Goal: Task Accomplishment & Management: Manage account settings

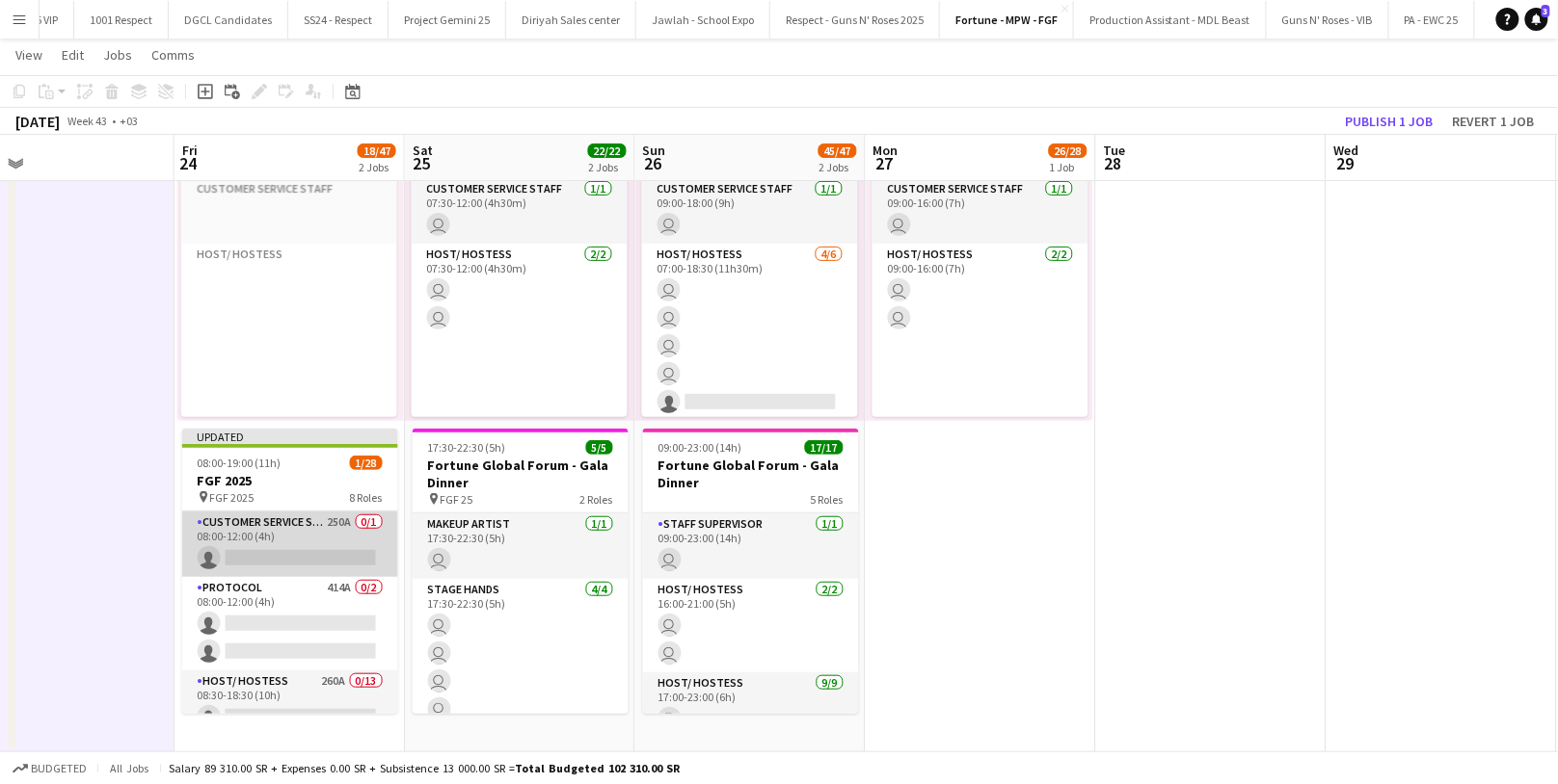
click at [274, 542] on app-card-role "Customer Service Staff 250A 0/1 08:00-12:00 (4h) single-neutral-actions" at bounding box center [290, 544] width 216 height 65
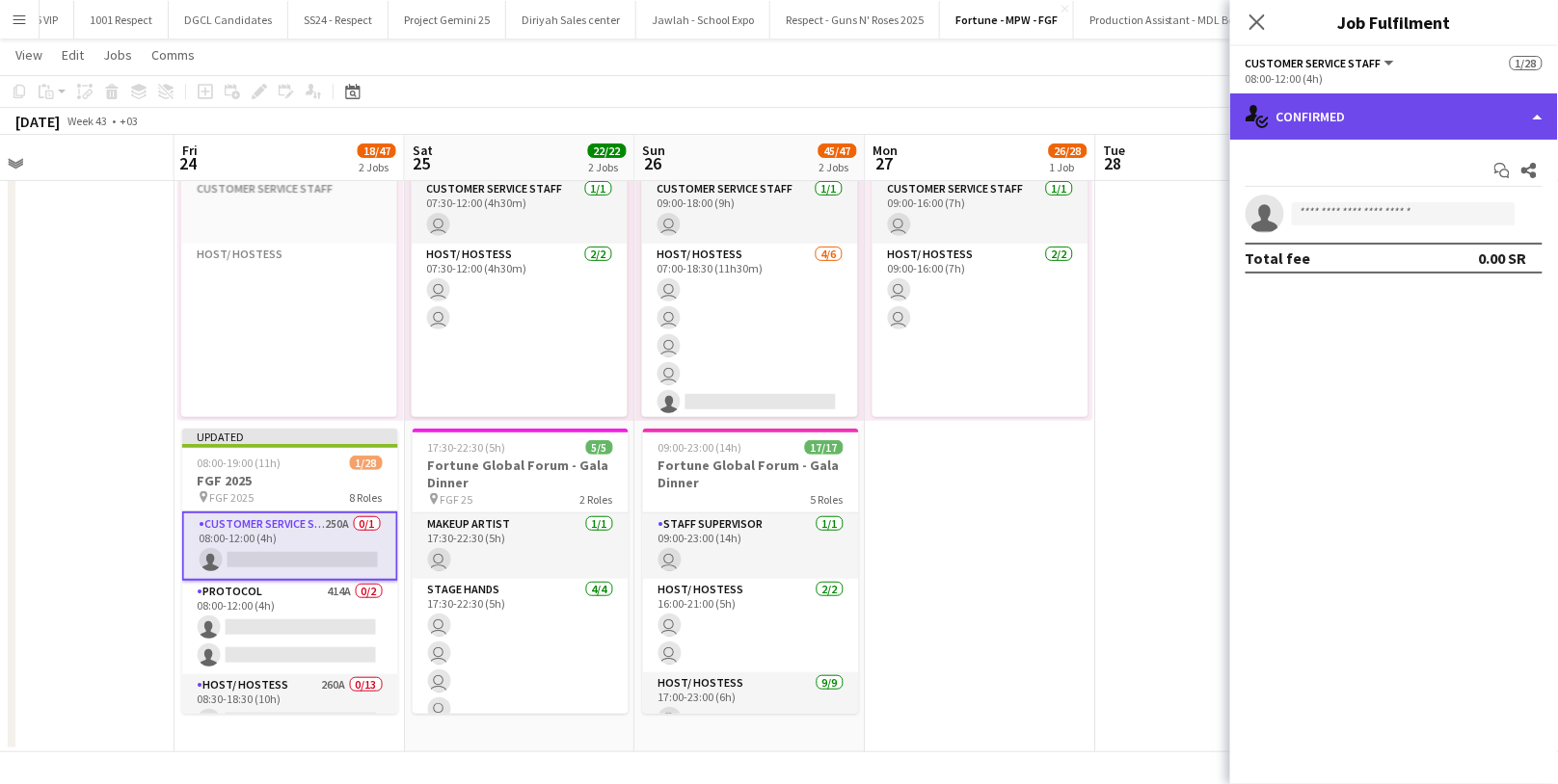
click at [1375, 109] on div "single-neutral-actions-check-2 Confirmed" at bounding box center [1394, 116] width 328 height 46
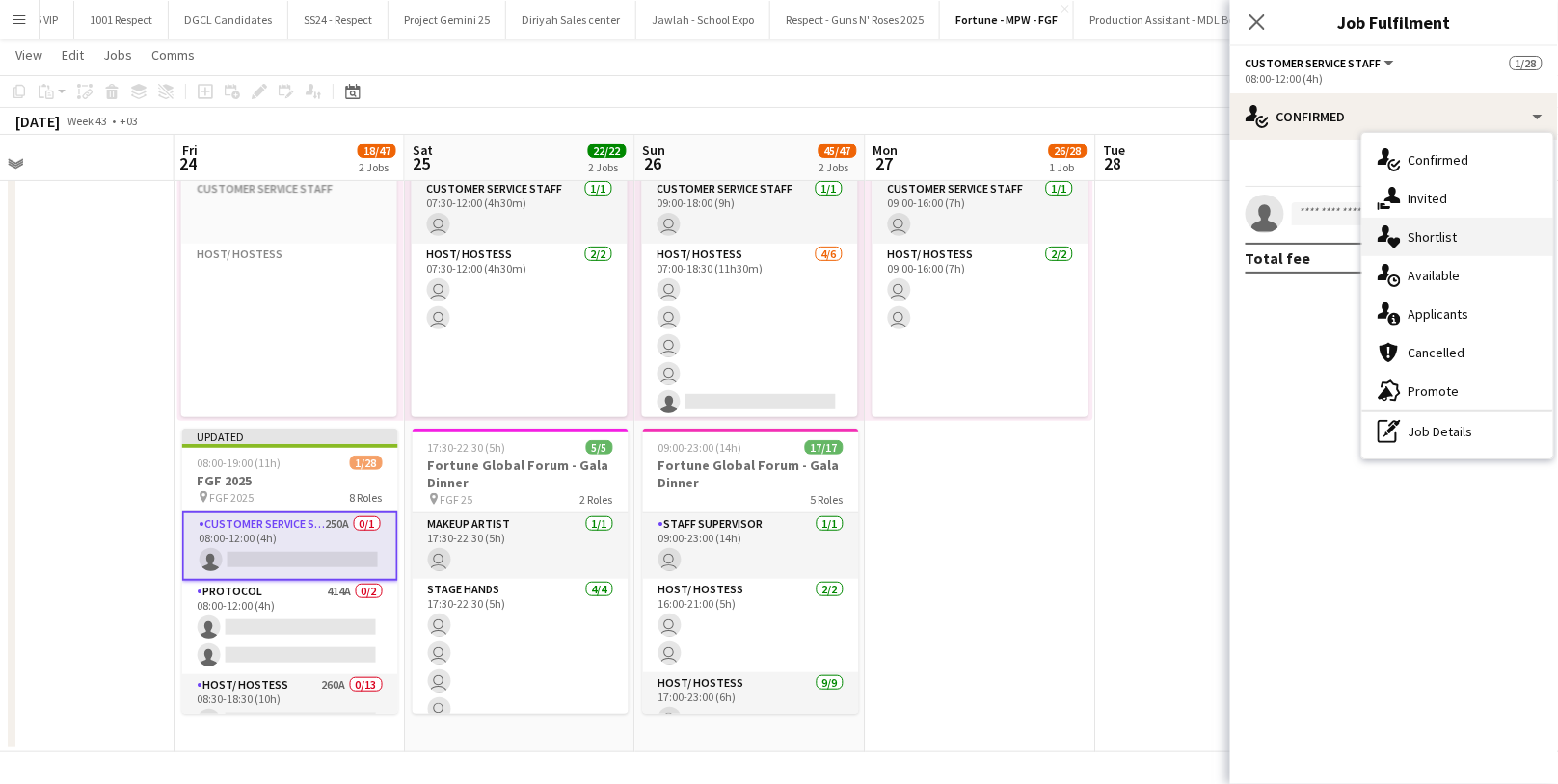
click at [1448, 235] on span "Shortlist" at bounding box center [1433, 238] width 49 height 18
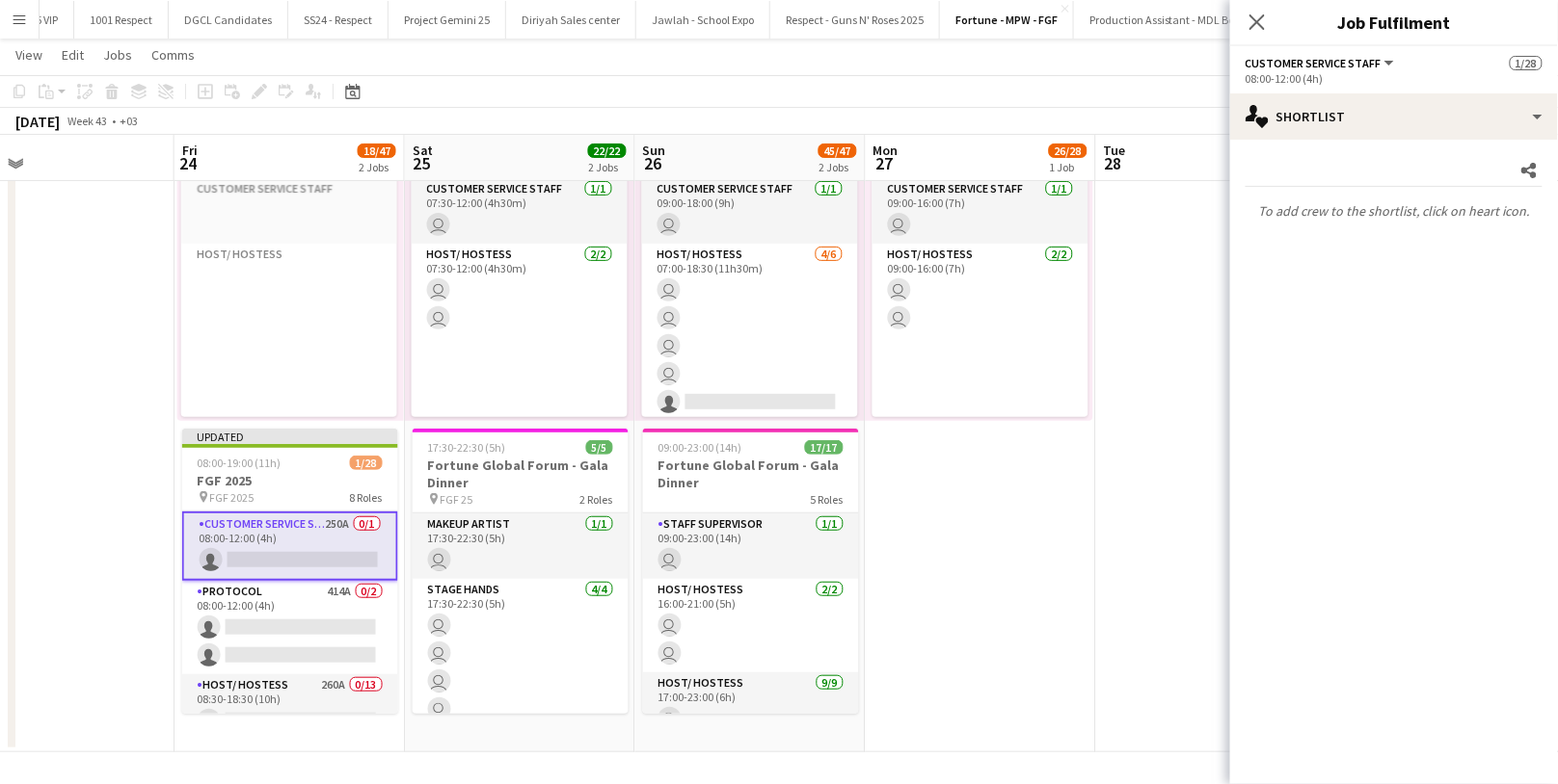
click at [988, 566] on app-date-cell "07:00-16:00 (9h) 26/28 pin FGF 25 9 Roles Customer Service Staff [DATE] 09:00-1…" at bounding box center [981, 412] width 231 height 680
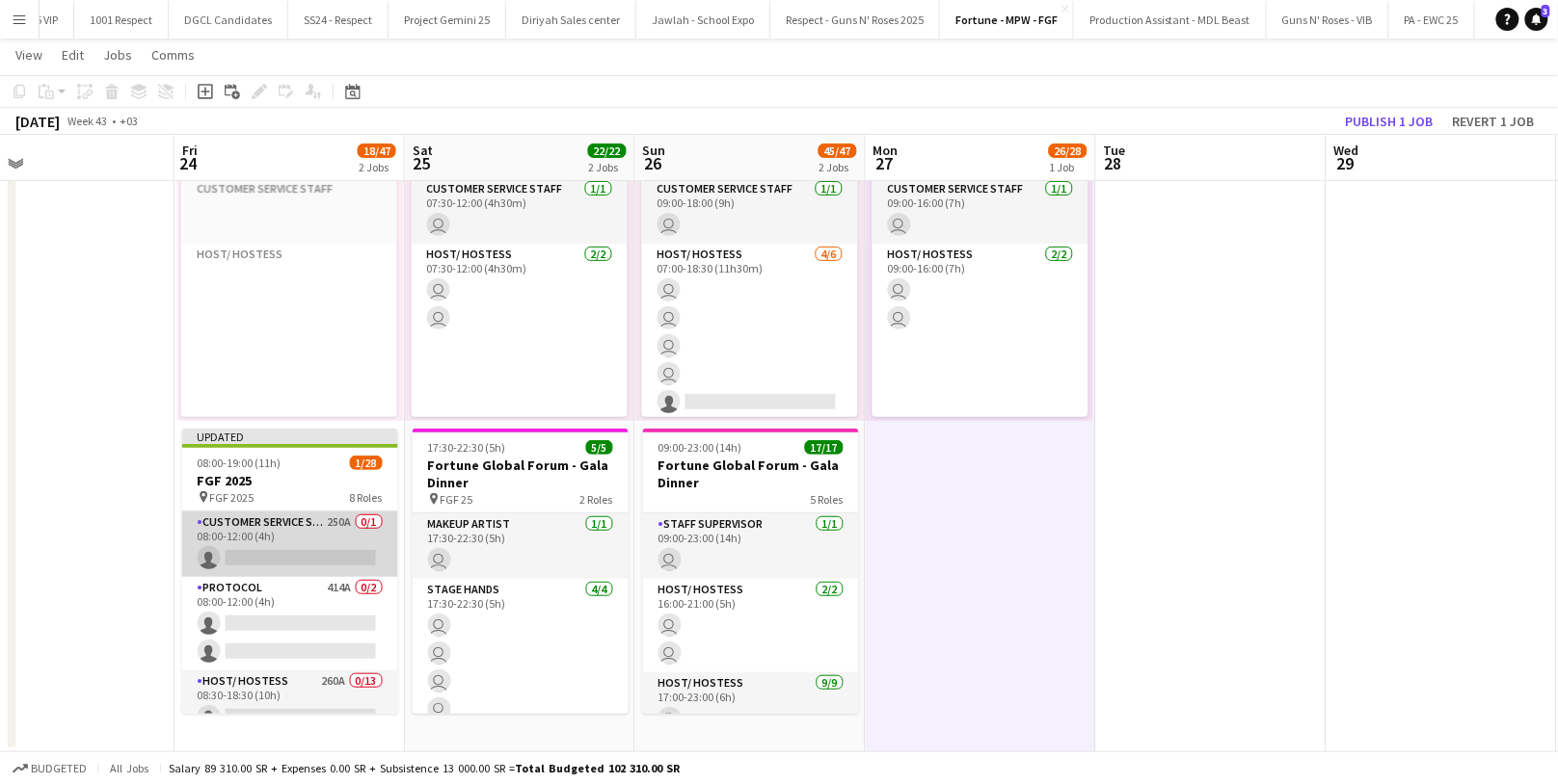
click at [291, 554] on app-card-role "Customer Service Staff 250A 0/1 08:00-12:00 (4h) single-neutral-actions" at bounding box center [290, 544] width 216 height 65
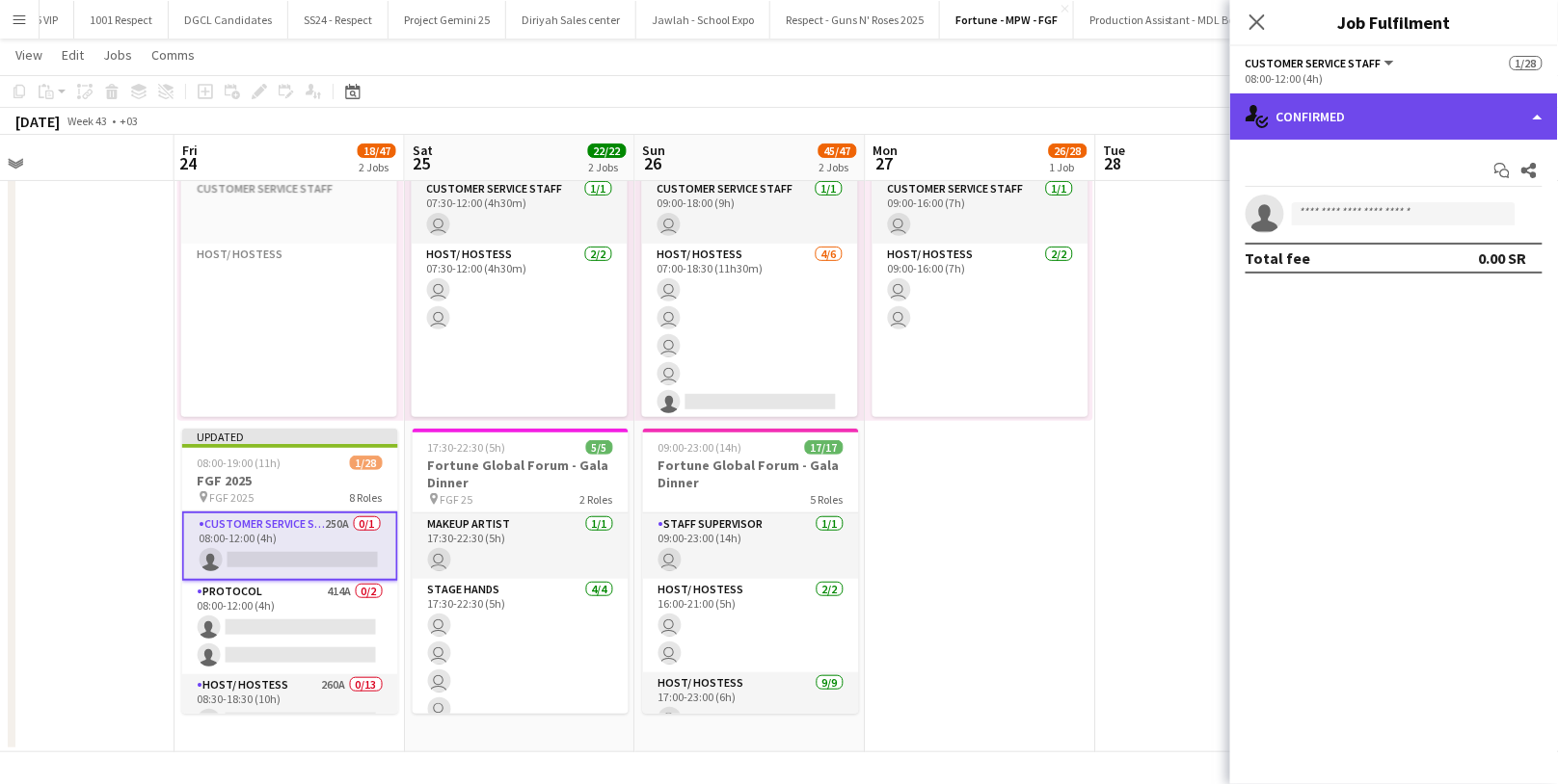
click at [1440, 119] on div "single-neutral-actions-check-2 Confirmed" at bounding box center [1394, 116] width 328 height 46
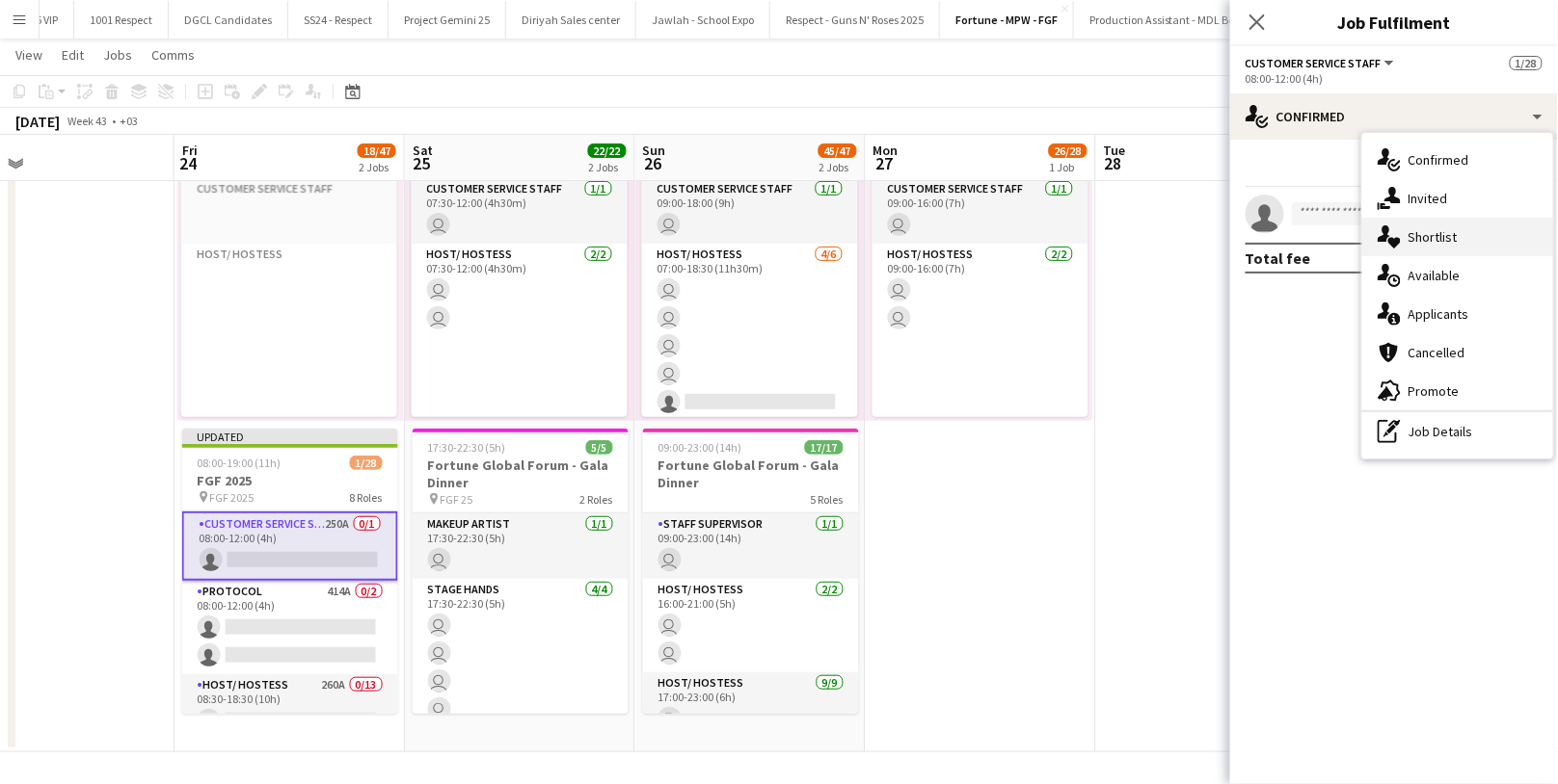
click at [1453, 229] on span "Shortlist" at bounding box center [1433, 238] width 49 height 18
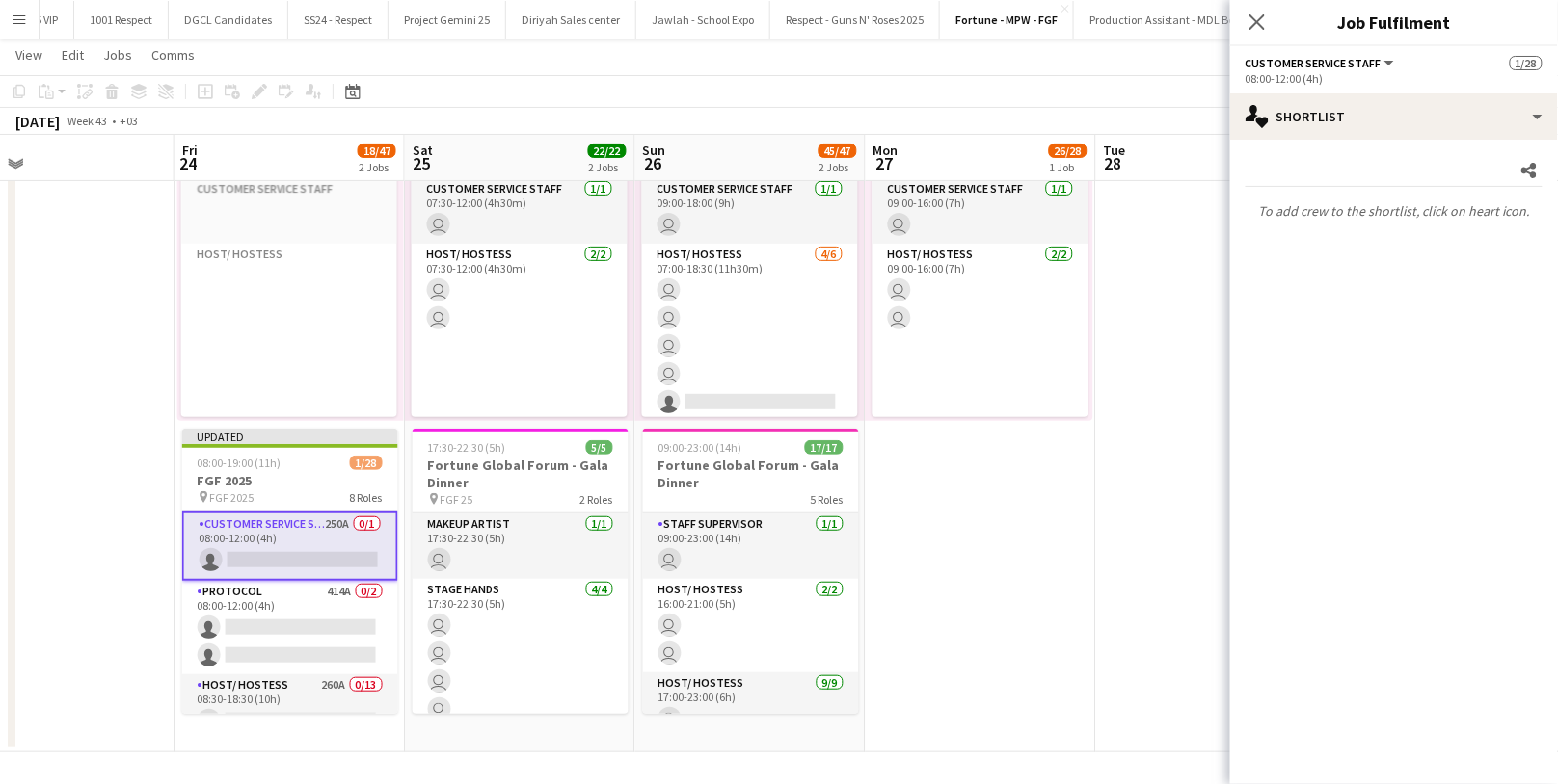
click at [1138, 89] on app-toolbar "Copy Paste Paste Command V Paste with crew Command Shift V Paste linked Job [GE…" at bounding box center [779, 91] width 1558 height 33
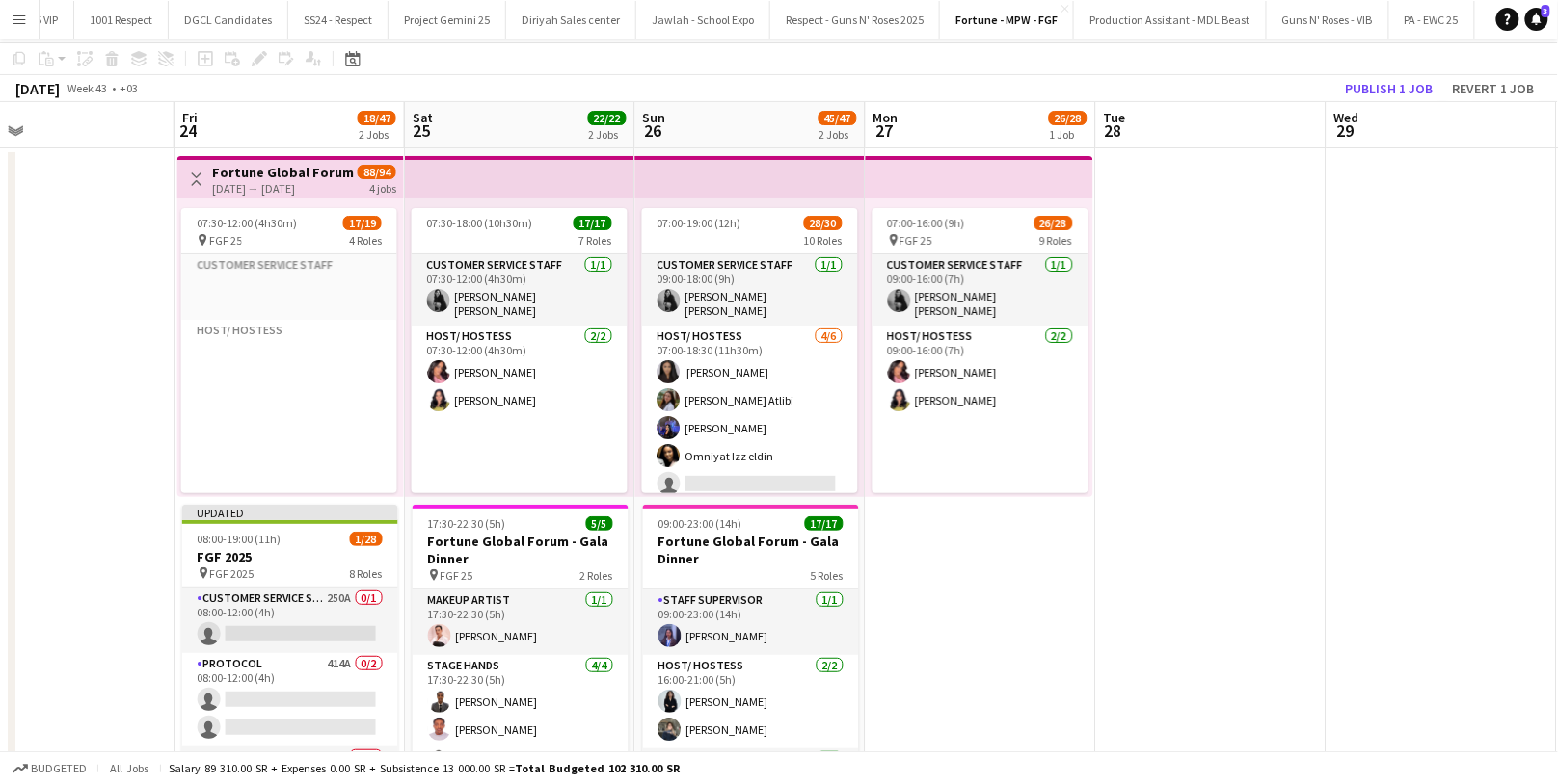
scroll to position [144, 0]
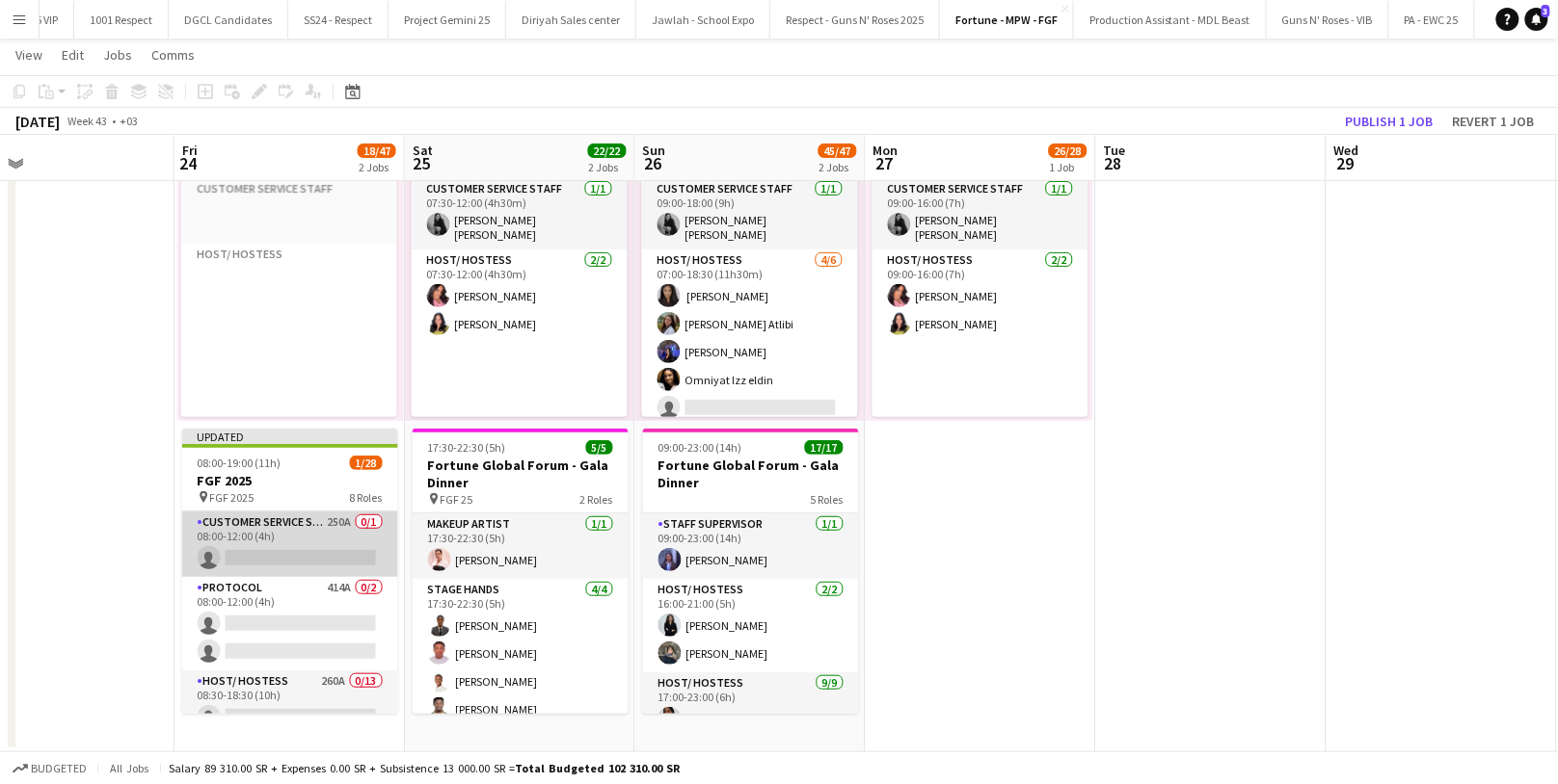
click at [304, 528] on app-card-role "Customer Service Staff 250A 0/1 08:00-12:00 (4h) single-neutral-actions" at bounding box center [290, 544] width 216 height 65
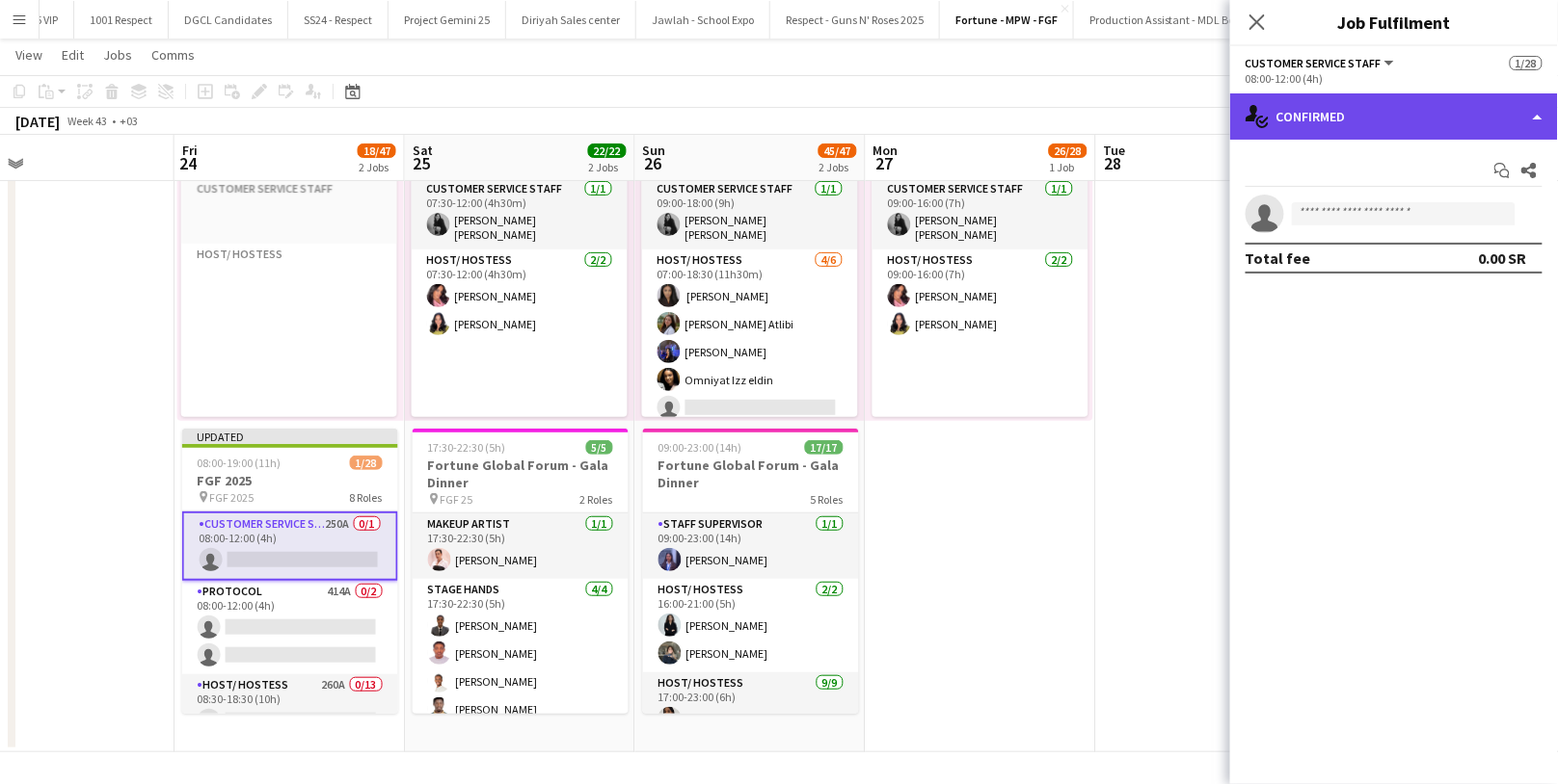
click at [1432, 118] on div "single-neutral-actions-check-2 Confirmed" at bounding box center [1394, 116] width 328 height 46
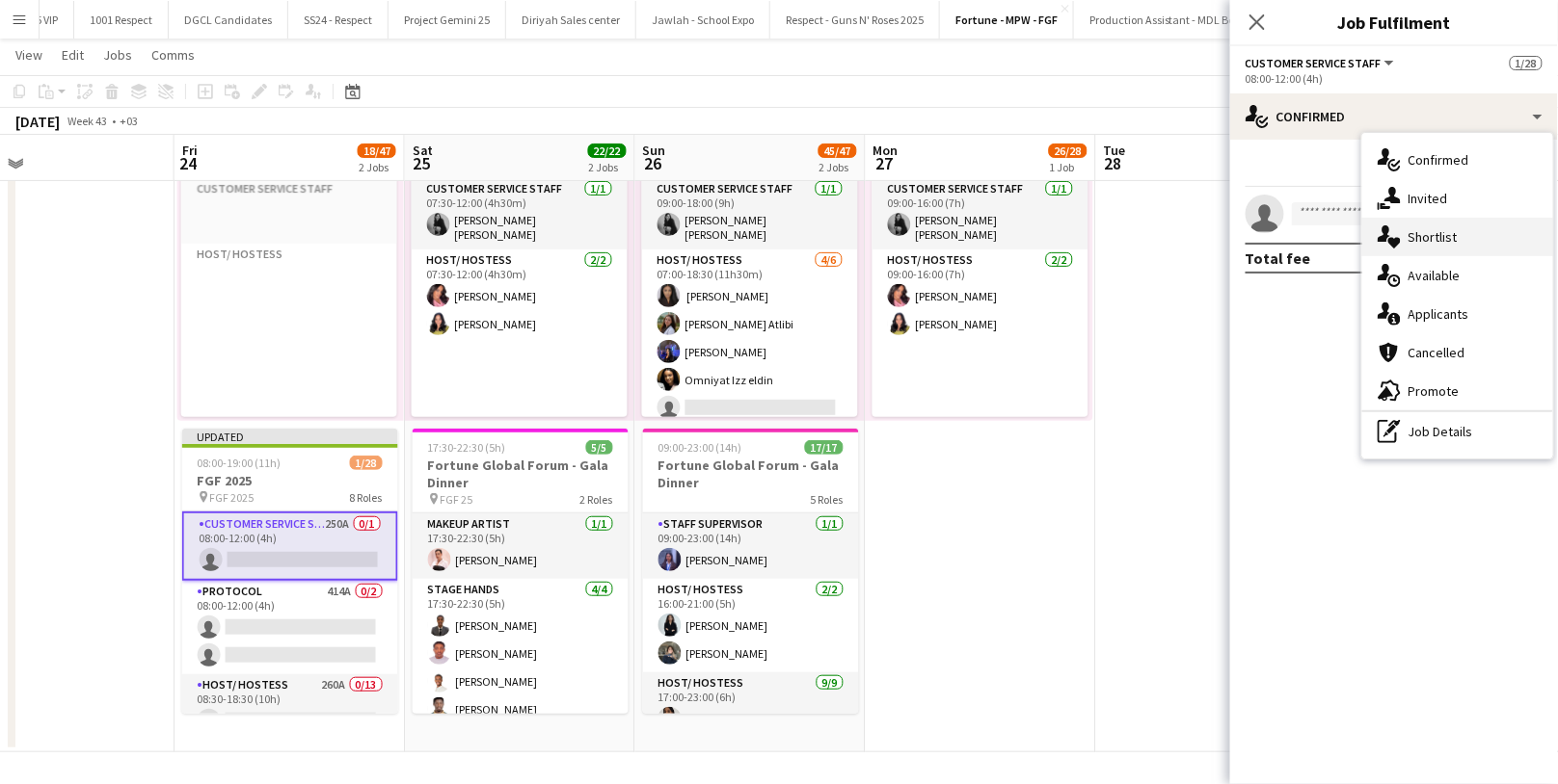
click at [1456, 248] on div "single-neutral-actions-heart Shortlist" at bounding box center [1457, 237] width 190 height 38
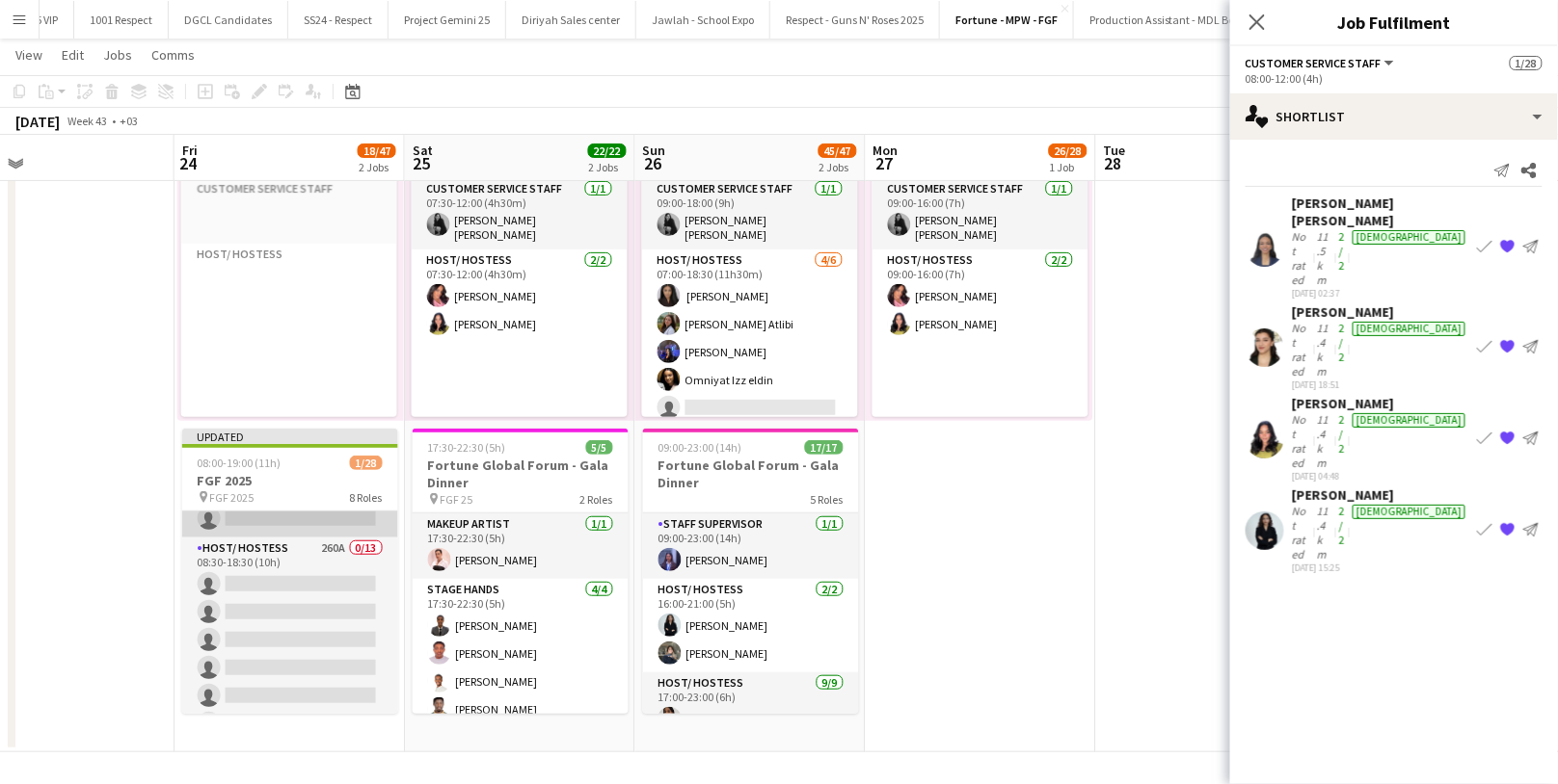
click at [293, 609] on app-card-role "Host/ Hostess 260A 0/13 08:30-18:30 (10h) single-neutral-actions single-neutral…" at bounding box center [290, 738] width 216 height 400
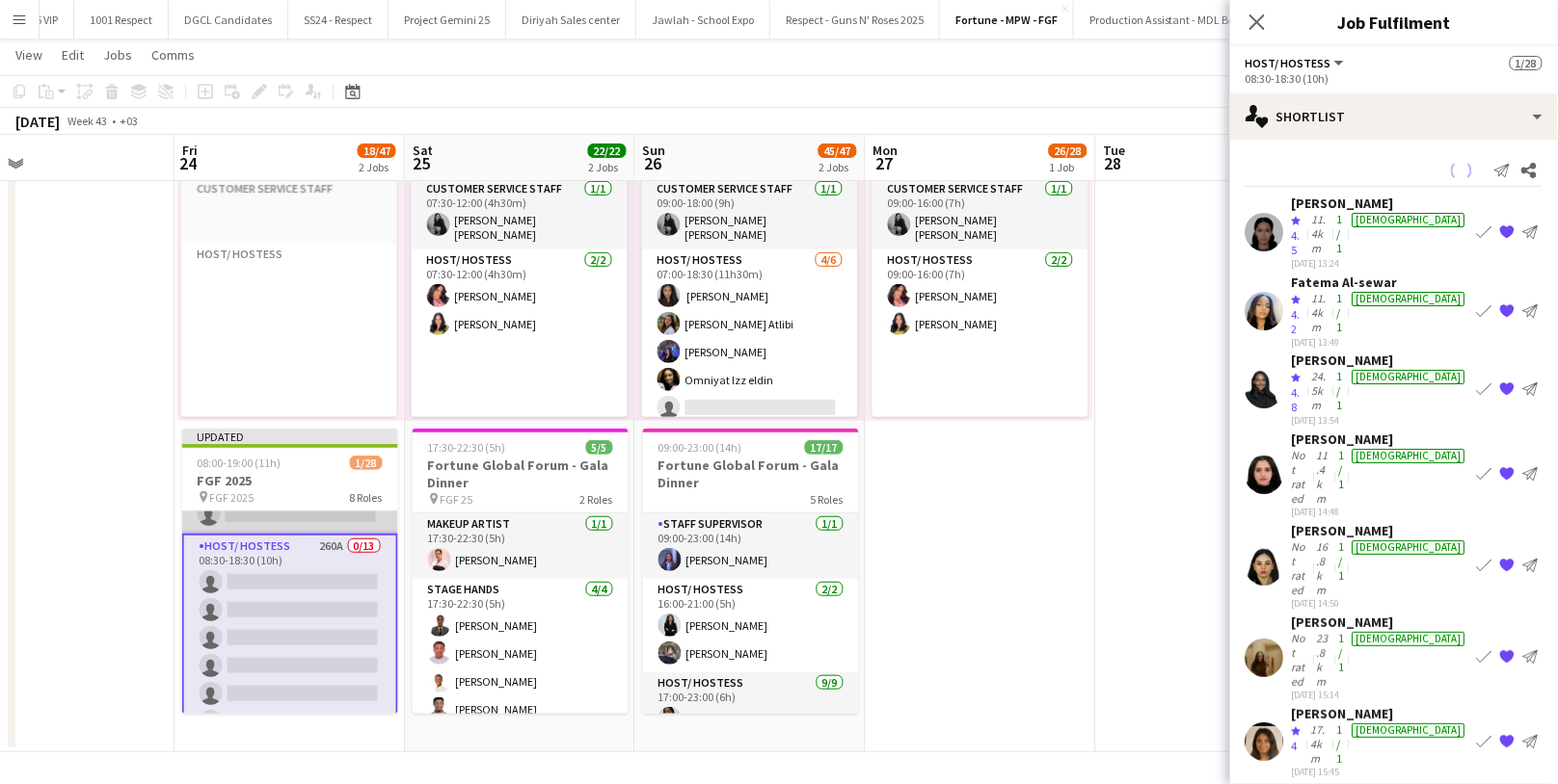
scroll to position [133, 0]
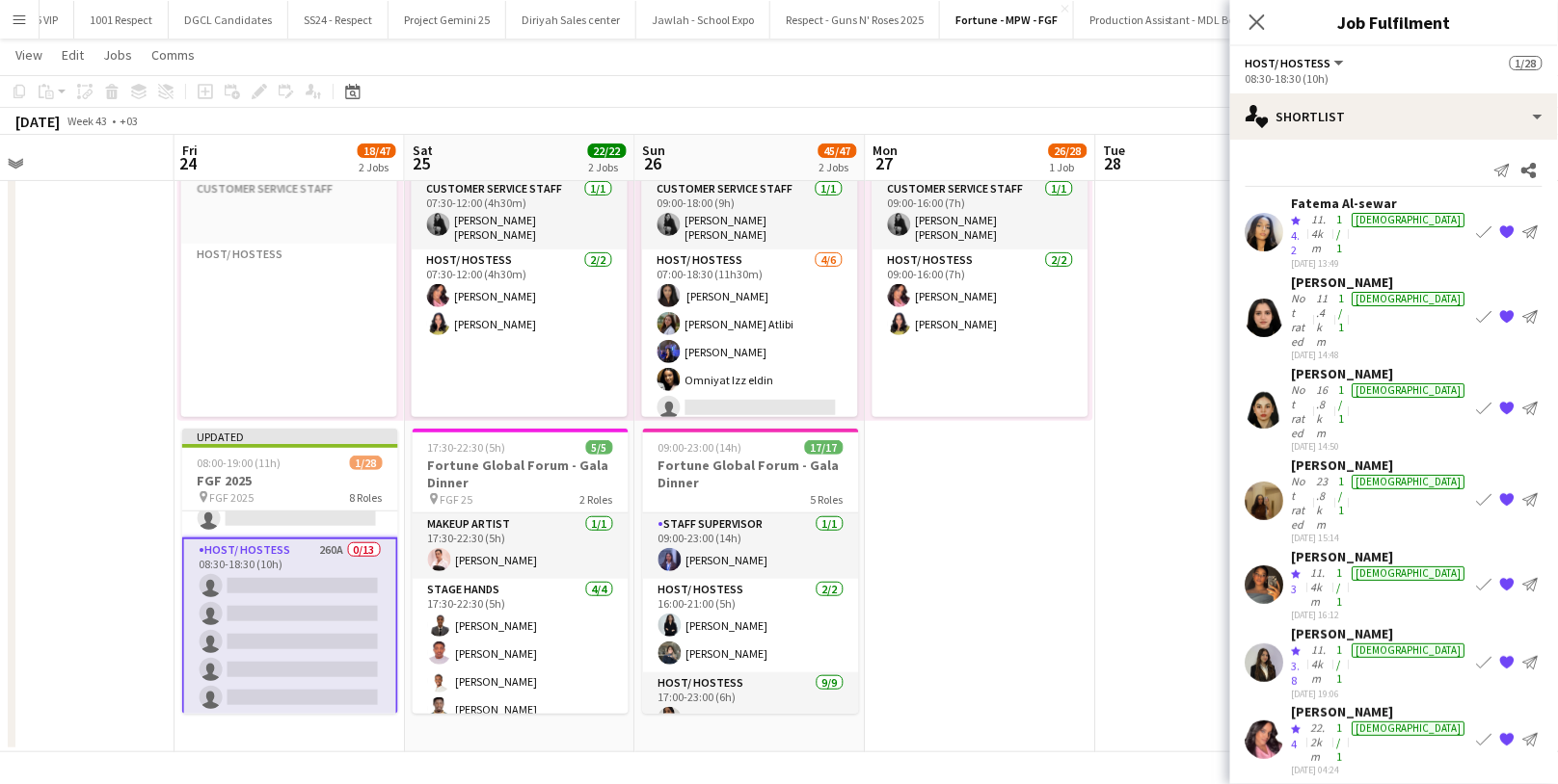
click at [1333, 226] on div "11.4km" at bounding box center [1320, 235] width 25 height 45
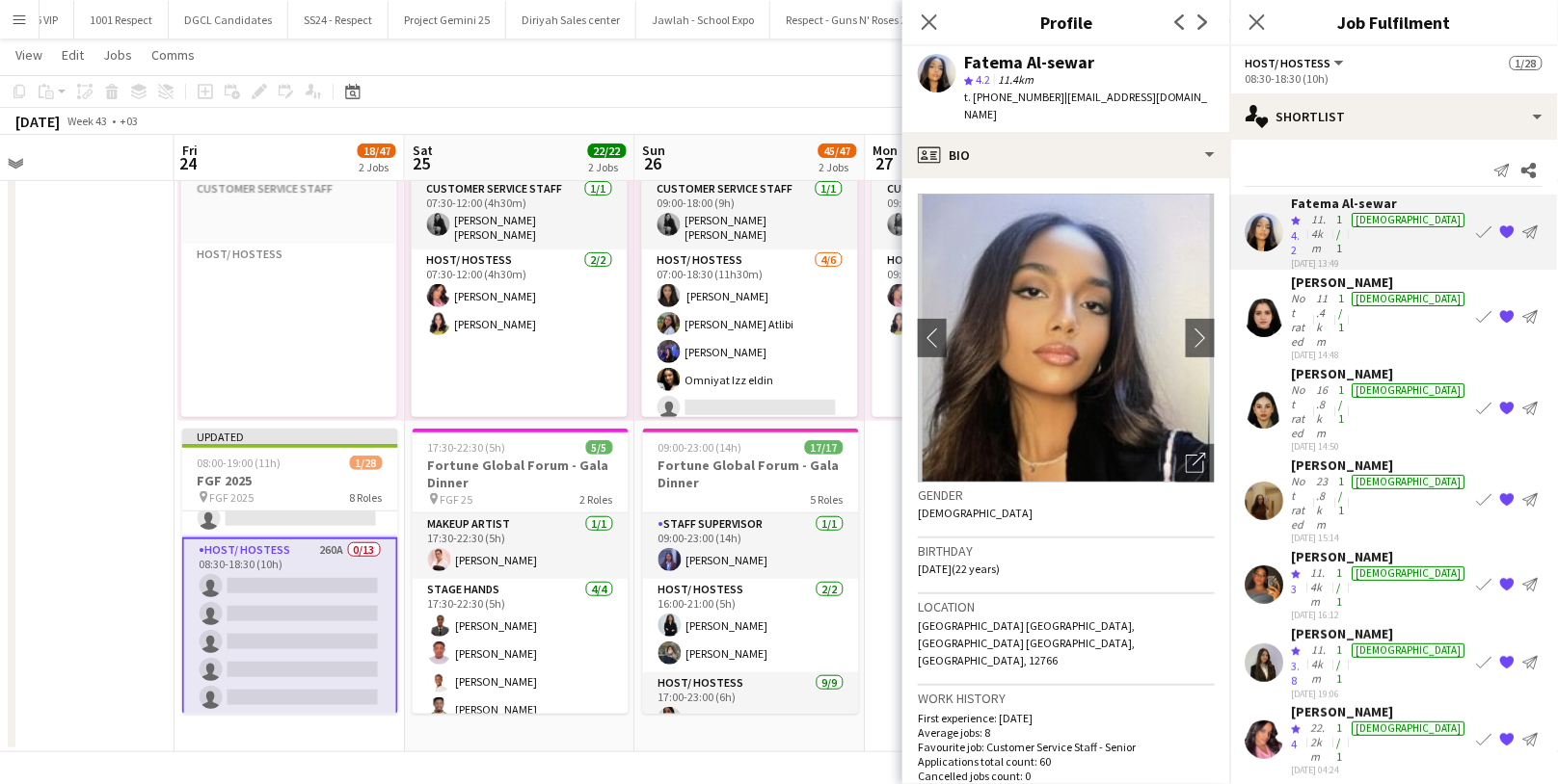
click at [1041, 68] on div "Fatema Al-sewar" at bounding box center [1029, 63] width 130 height 18
copy div "Fatema Al-sewar"
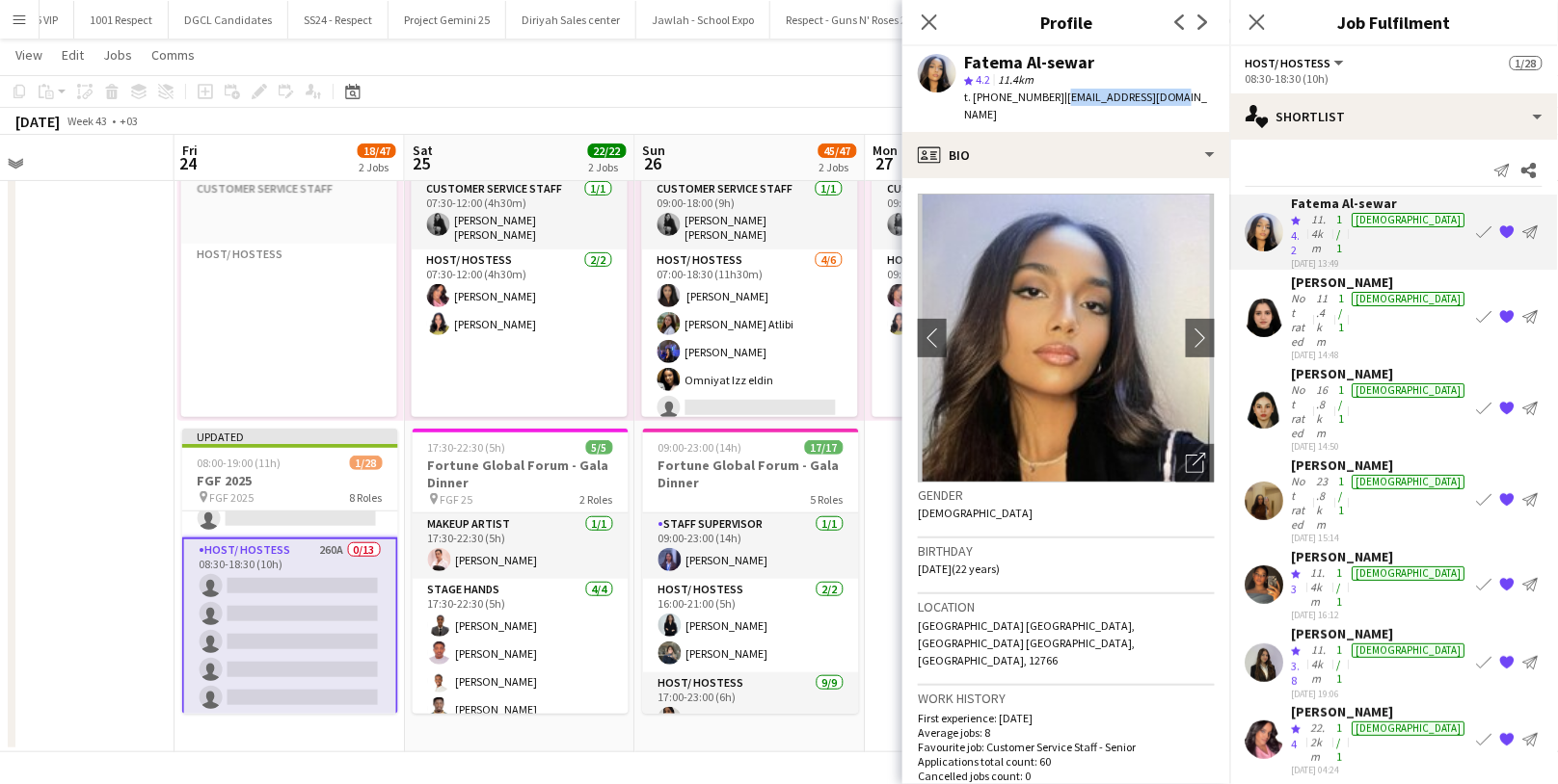
drag, startPoint x: 1170, startPoint y: 96, endPoint x: 1056, endPoint y: 100, distance: 114.1
click at [1056, 100] on div "[PERSON_NAME] star 4.2 11.4km t. [PHONE_NUMBER] | [EMAIL_ADDRESS][DOMAIN_NAME]" at bounding box center [1066, 89] width 328 height 86
copy span "[EMAIL_ADDRESS][DOMAIN_NAME]"
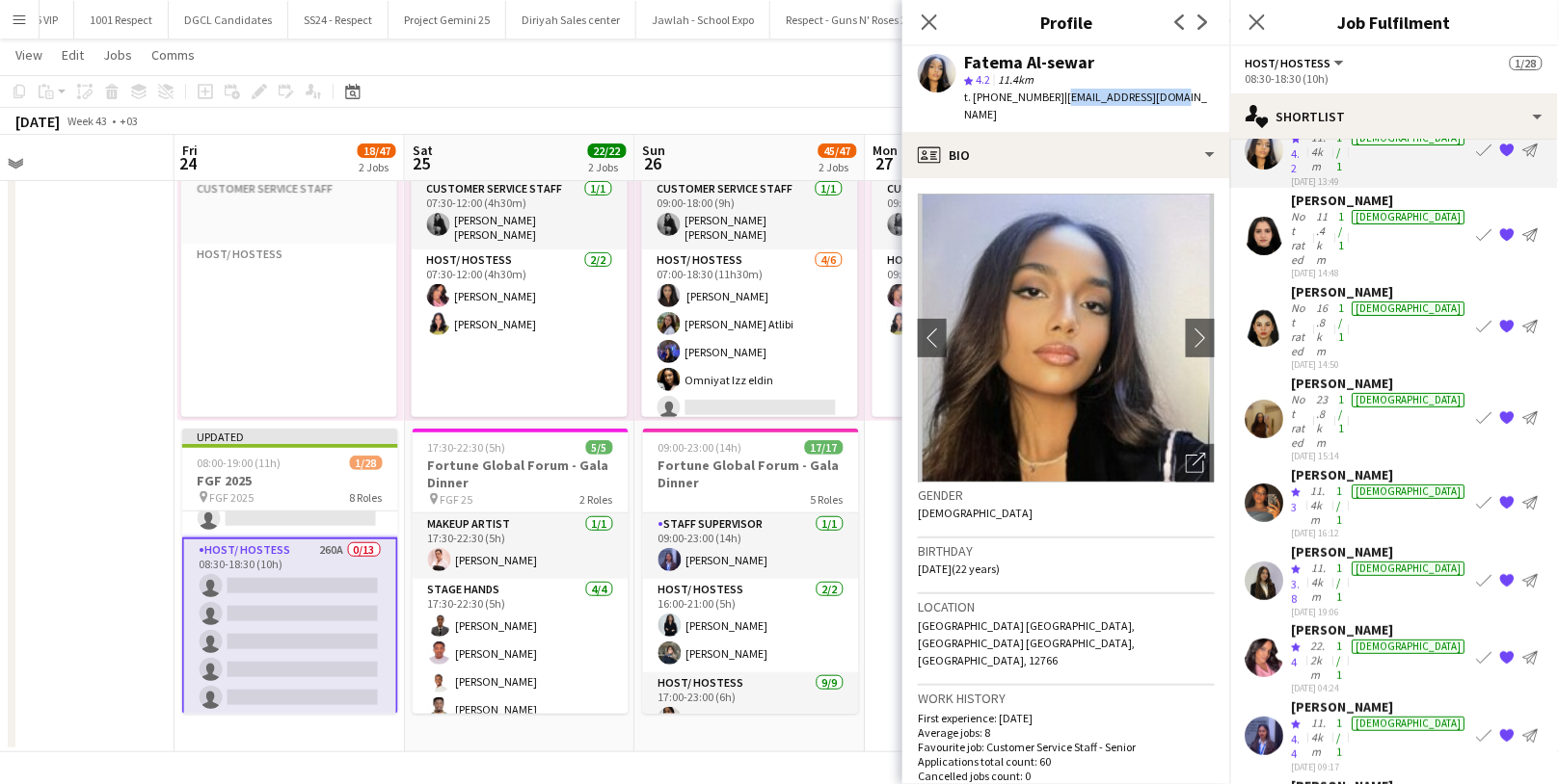
scroll to position [146, 0]
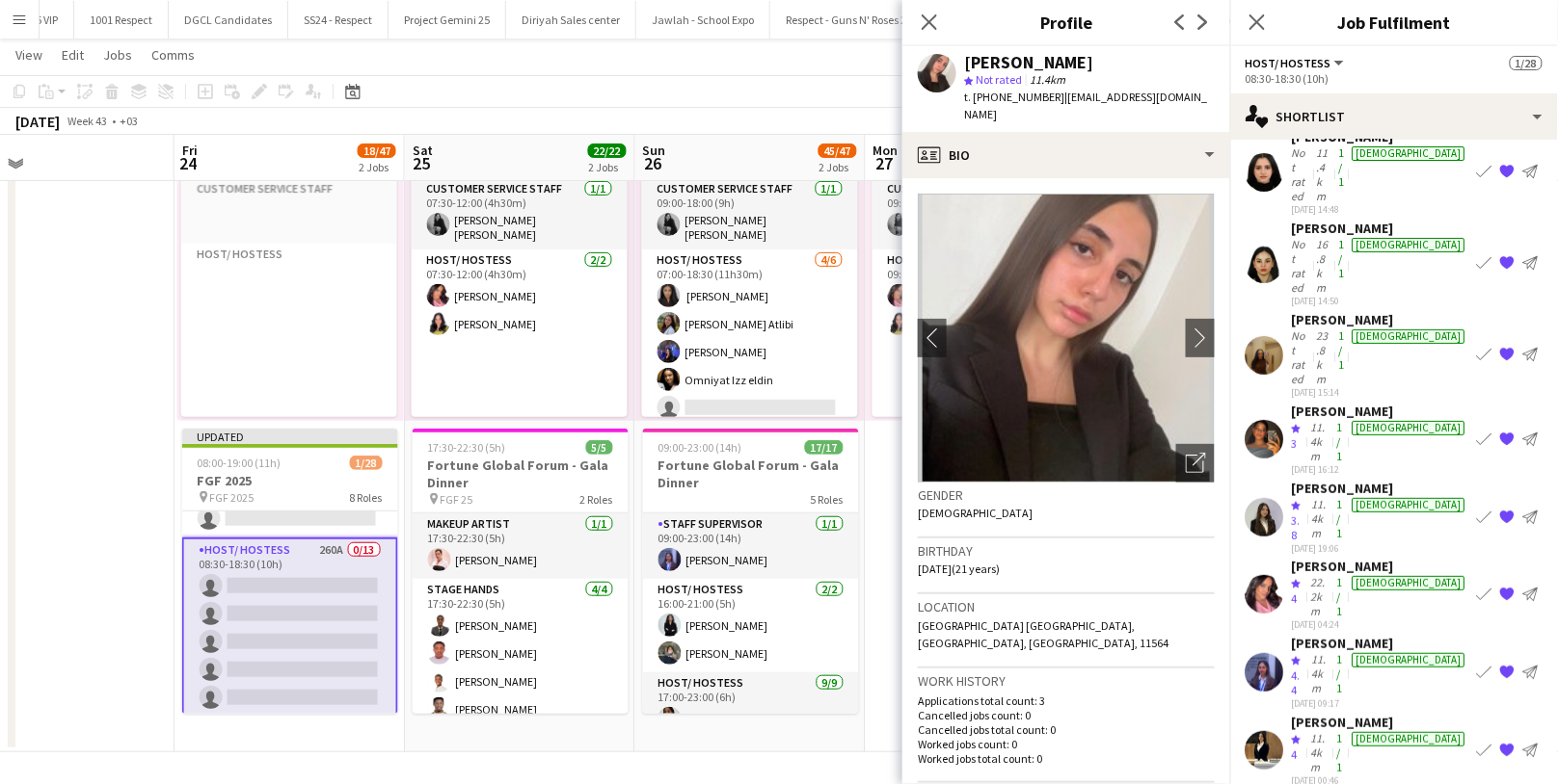
click at [1023, 61] on div "[PERSON_NAME]" at bounding box center [1028, 63] width 129 height 18
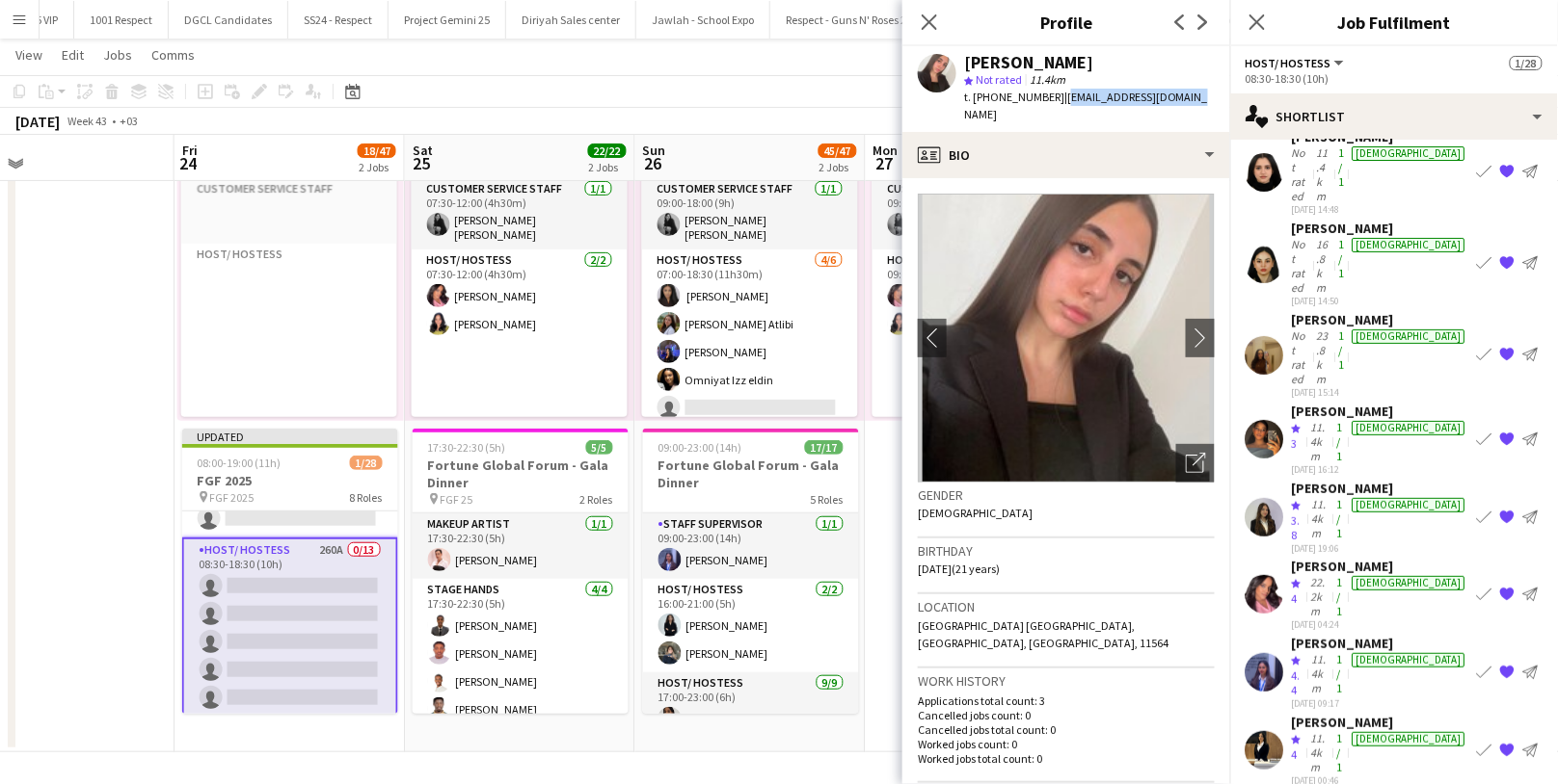
drag, startPoint x: 1193, startPoint y: 95, endPoint x: 1059, endPoint y: 90, distance: 134.1
click at [1059, 90] on div "Shahd Samy star Not rated 11.4km t. [PHONE_NUMBER] | [EMAIL_ADDRESS][DOMAIN_NAM…" at bounding box center [1066, 89] width 328 height 86
copy span "[EMAIL_ADDRESS][DOMAIN_NAME]"
click at [1195, 99] on div "Shahd Samy star Not rated 11.4km t. [PHONE_NUMBER] | [EMAIL_ADDRESS][DOMAIN_NAM…" at bounding box center [1066, 89] width 328 height 86
drag, startPoint x: 1195, startPoint y: 99, endPoint x: 1078, endPoint y: 98, distance: 117.0
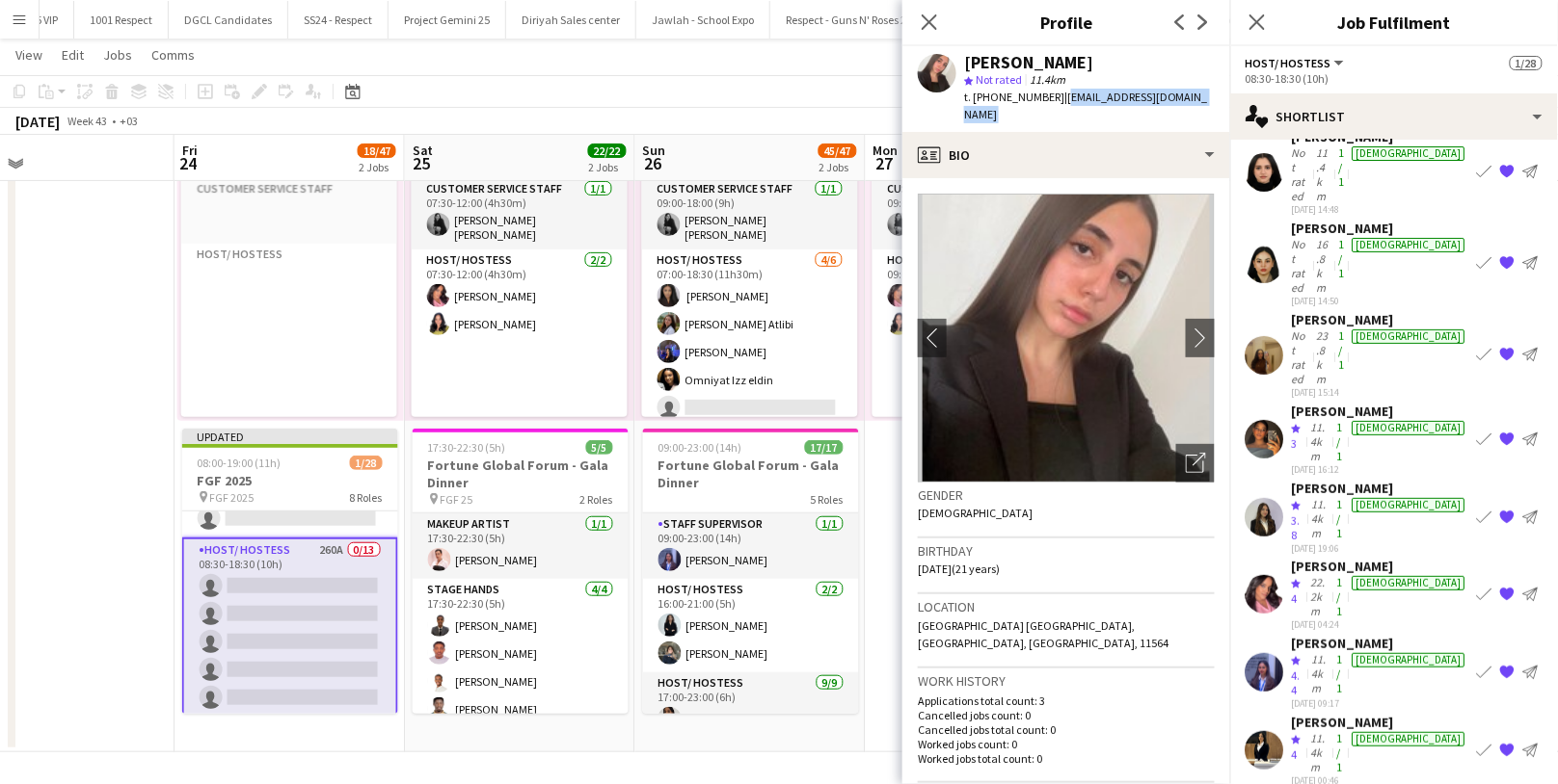
click at [1078, 98] on div "Shahd Samy star Not rated 11.4km t. [PHONE_NUMBER] | [EMAIL_ADDRESS][DOMAIN_NAM…" at bounding box center [1066, 89] width 328 height 86
copy app-crew-profile "[EMAIL_ADDRESS][DOMAIN_NAME] profile"
